Goal: Task Accomplishment & Management: Complete application form

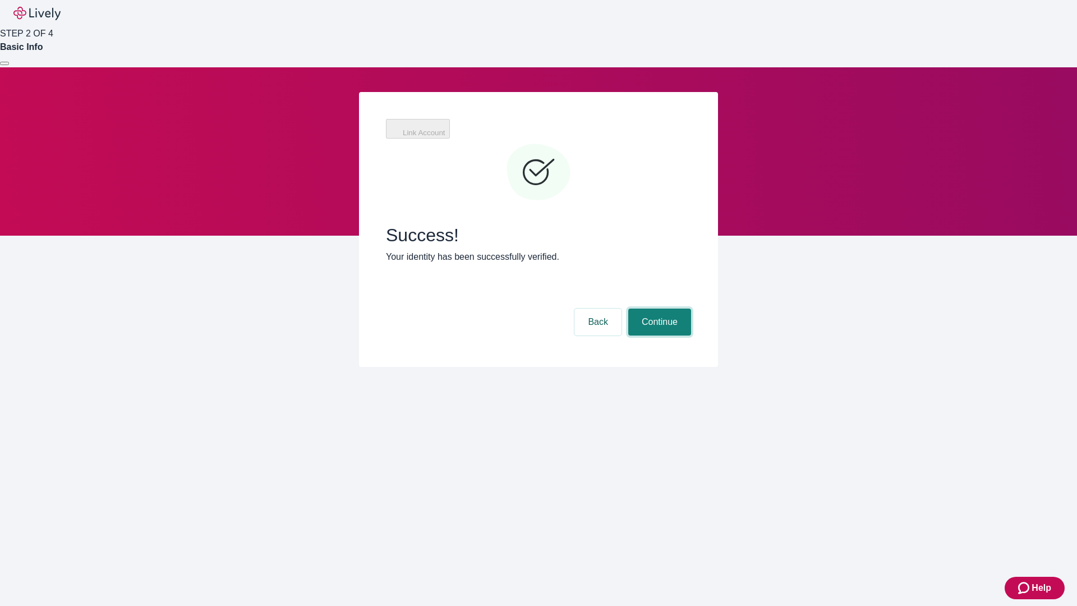
click at [658, 308] on button "Continue" at bounding box center [659, 321] width 63 height 27
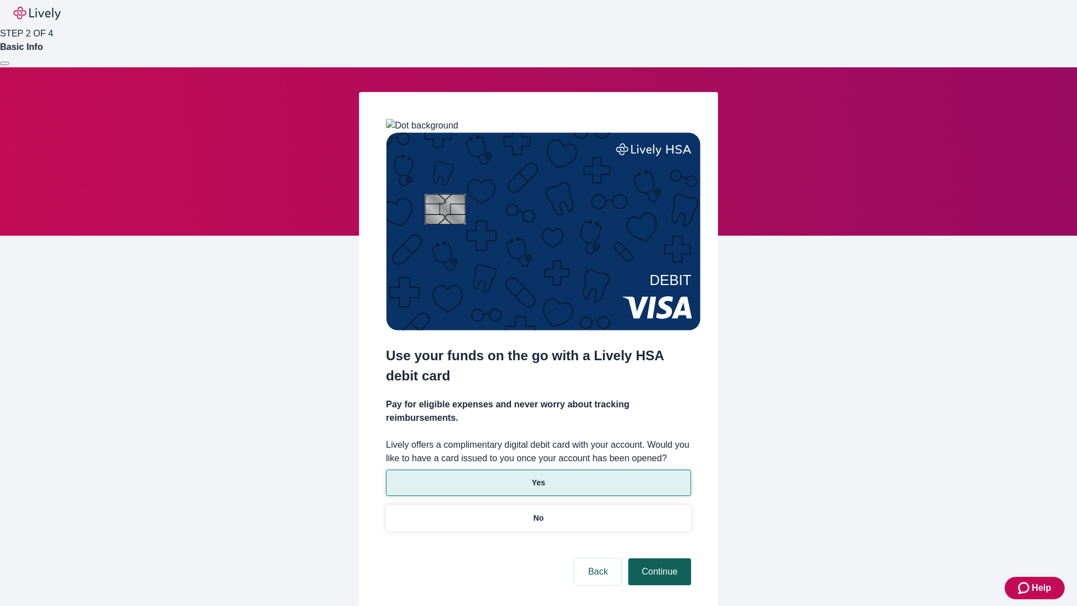
click at [538, 512] on p "No" at bounding box center [538, 518] width 11 height 12
click at [658, 558] on button "Continue" at bounding box center [659, 571] width 63 height 27
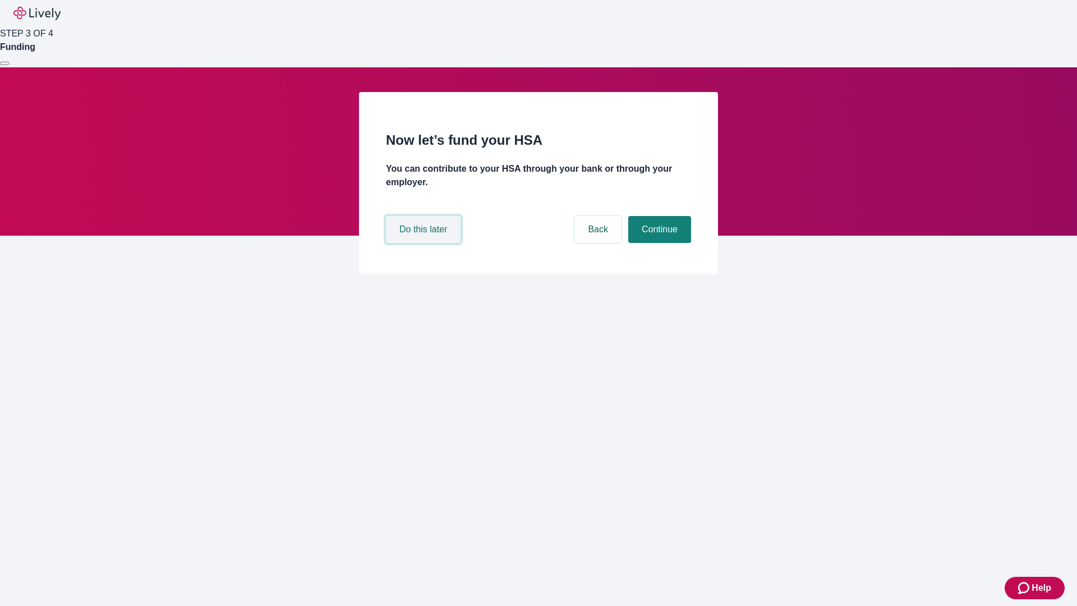
click at [425, 243] on button "Do this later" at bounding box center [423, 229] width 75 height 27
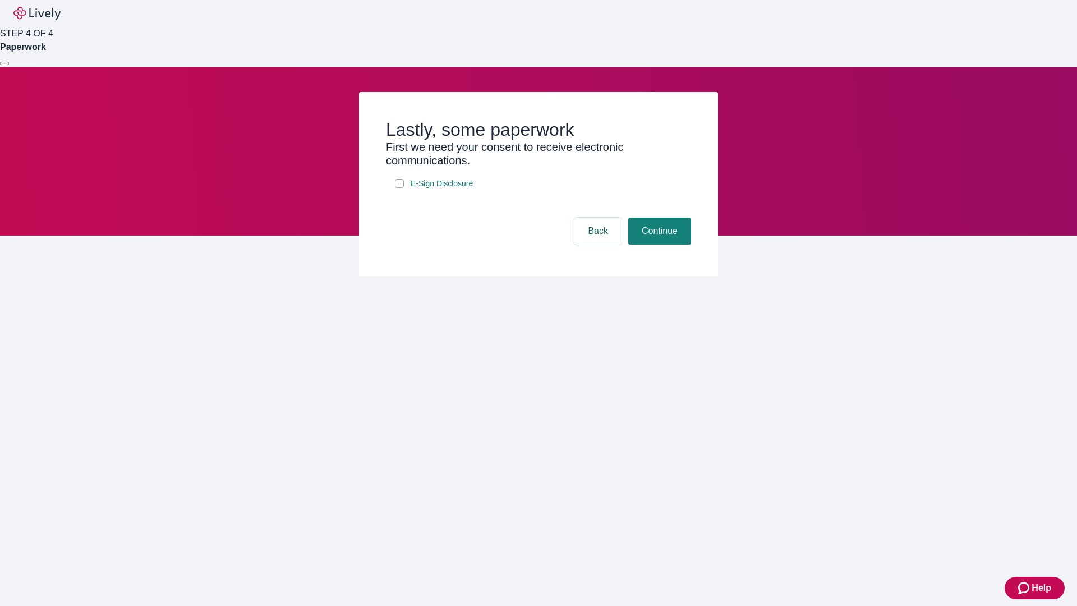
click at [399, 188] on input "E-Sign Disclosure" at bounding box center [399, 183] width 9 height 9
checkbox input "true"
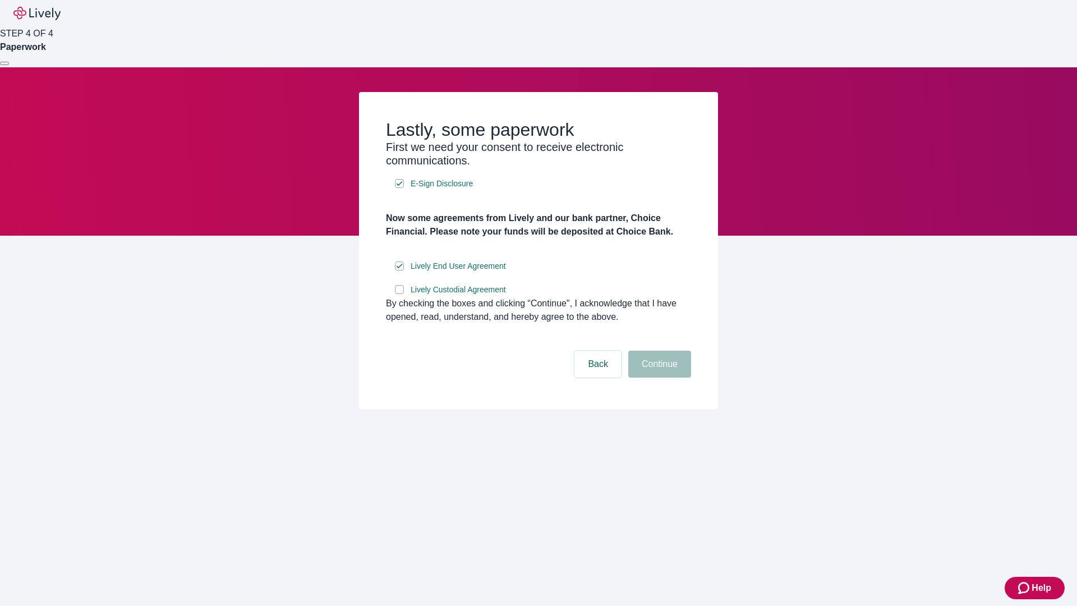
click at [399, 294] on input "Lively Custodial Agreement" at bounding box center [399, 289] width 9 height 9
checkbox input "true"
click at [658, 377] on button "Continue" at bounding box center [659, 364] width 63 height 27
